Goal: Book appointment/travel/reservation

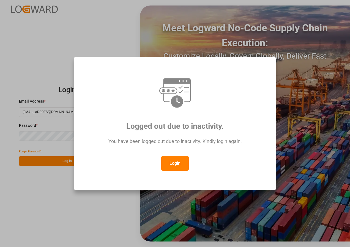
click at [171, 163] on button "Login" at bounding box center [175, 163] width 28 height 15
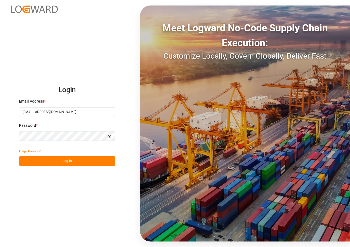
click at [56, 160] on button "Log In" at bounding box center [67, 161] width 96 height 10
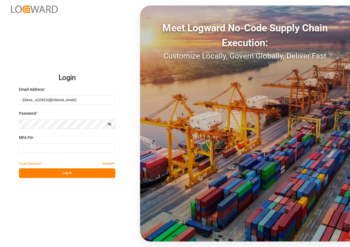
click at [46, 148] on input at bounding box center [67, 148] width 96 height 10
type input "917314"
click at [57, 170] on button "Log In" at bounding box center [67, 173] width 96 height 10
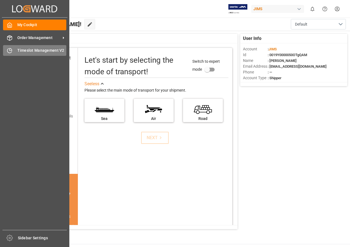
click at [21, 51] on span "Timeslot Management V2" at bounding box center [41, 51] width 49 height 6
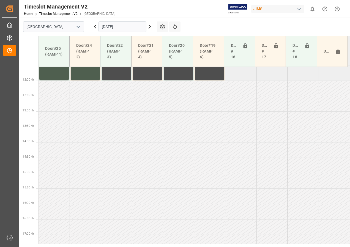
scroll to position [336, 0]
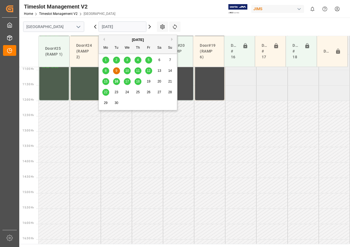
click at [138, 27] on input "[DATE]" at bounding box center [123, 26] width 48 height 10
click at [138, 80] on span "18" at bounding box center [138, 82] width 4 height 4
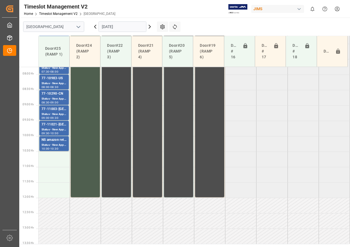
scroll to position [185, 0]
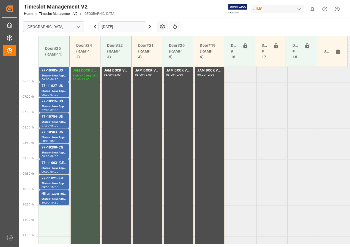
click at [111, 28] on input "[DATE]" at bounding box center [123, 26] width 48 height 10
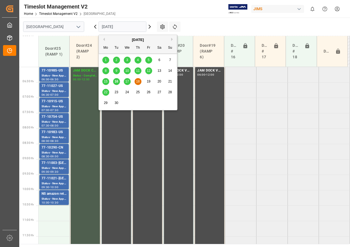
click at [127, 81] on span "17" at bounding box center [127, 82] width 4 height 4
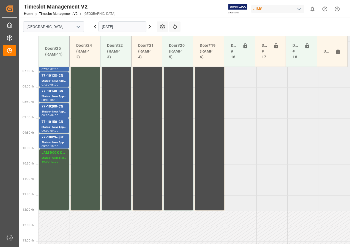
scroll to position [171, 0]
